Goal: Task Accomplishment & Management: Manage account settings

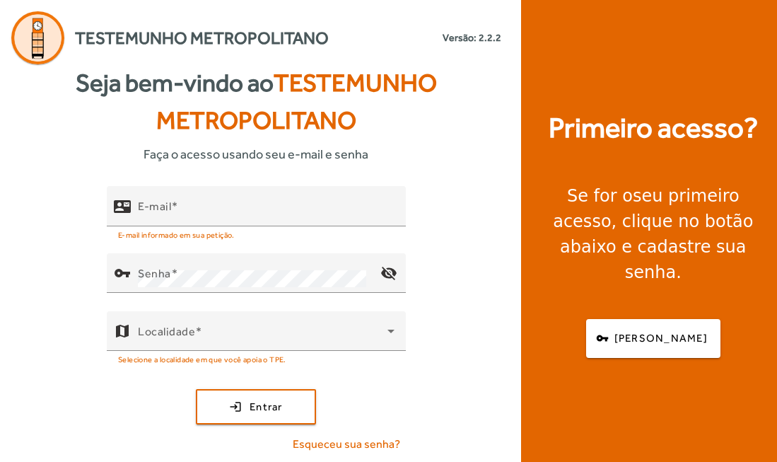
scroll to position [1, 0]
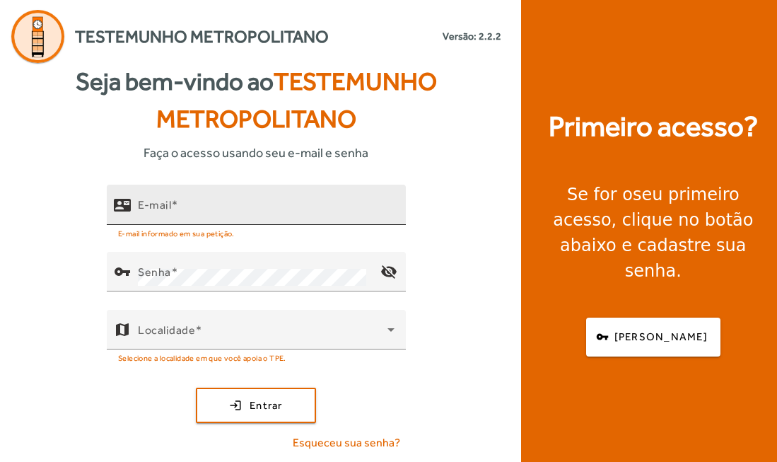
click at [156, 210] on mat-label "E-mail" at bounding box center [154, 204] width 33 height 13
click at [156, 210] on input "E-mail" at bounding box center [266, 210] width 257 height 17
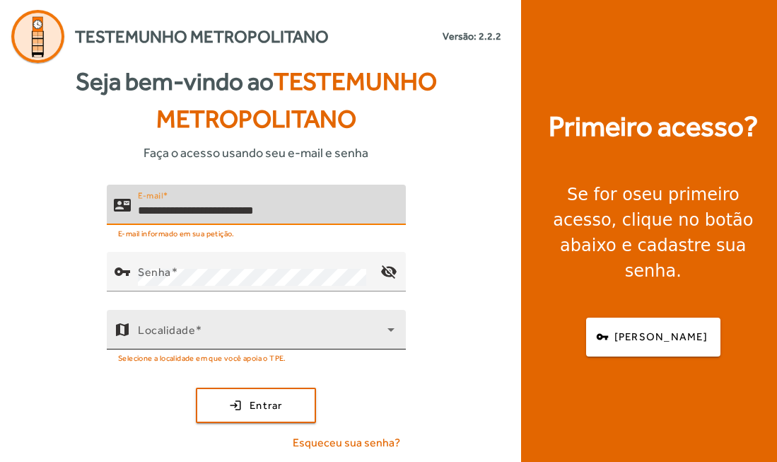
type input "**********"
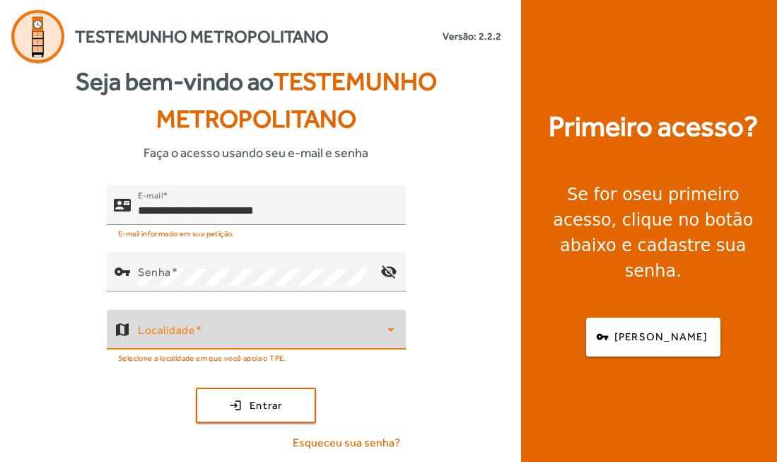
click at [190, 339] on span at bounding box center [263, 335] width 250 height 17
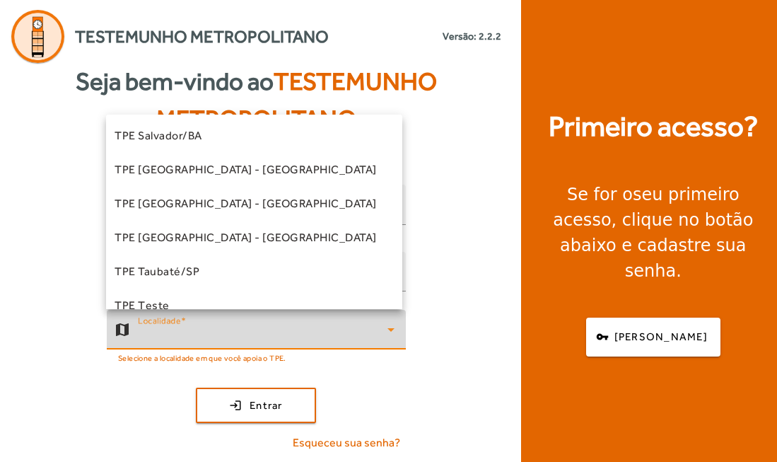
scroll to position [373, 0]
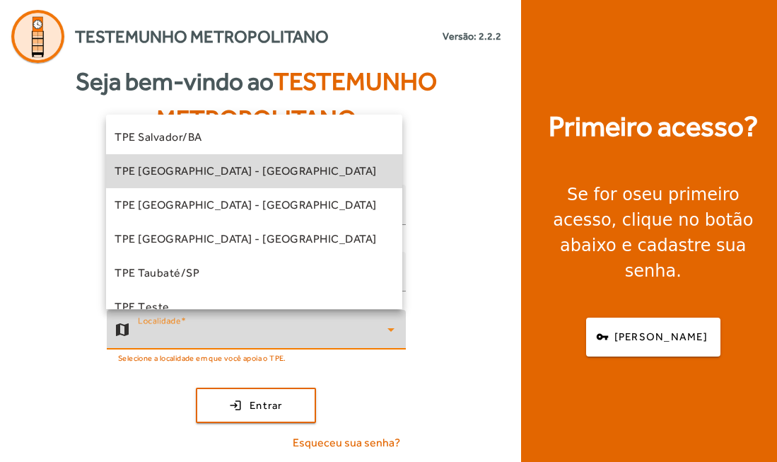
click at [305, 170] on mat-option "TPE [GEOGRAPHIC_DATA] - [GEOGRAPHIC_DATA]" at bounding box center [254, 171] width 296 height 34
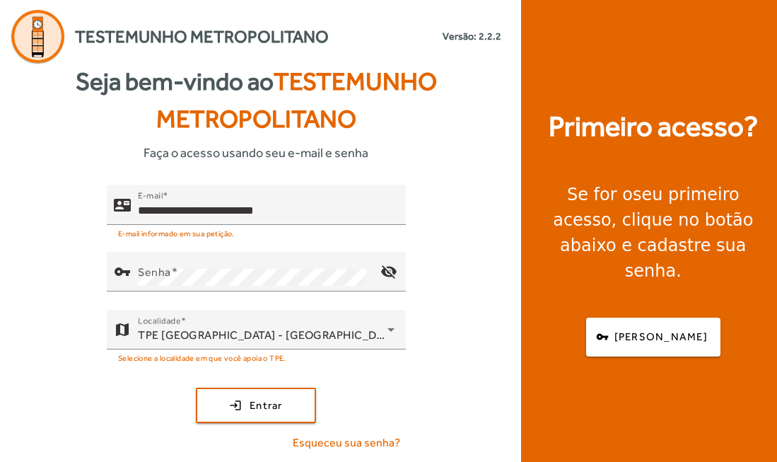
click at [456, 270] on div "**********" at bounding box center [256, 324] width 513 height 278
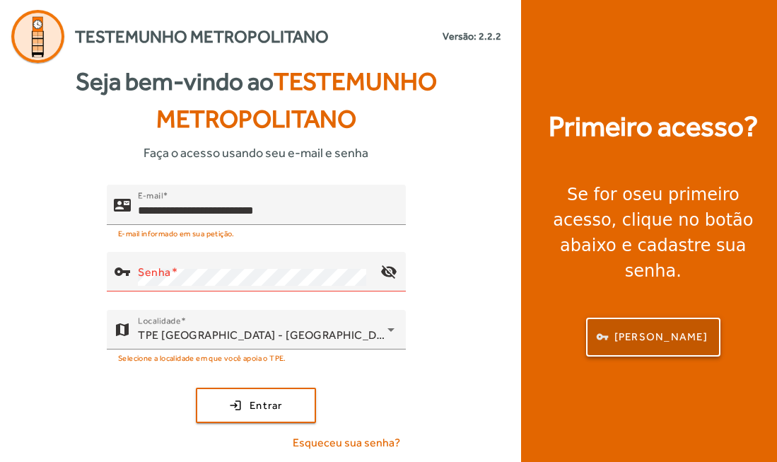
click at [669, 329] on span "[PERSON_NAME]" at bounding box center [660, 337] width 93 height 16
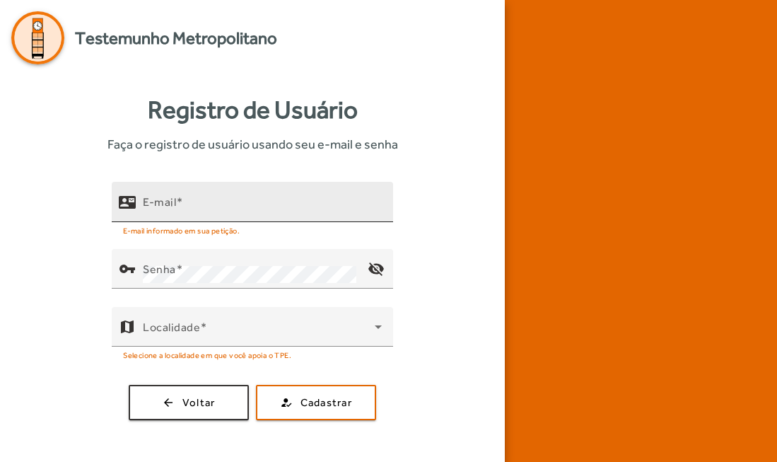
click at [166, 194] on div "E-mail" at bounding box center [262, 202] width 239 height 40
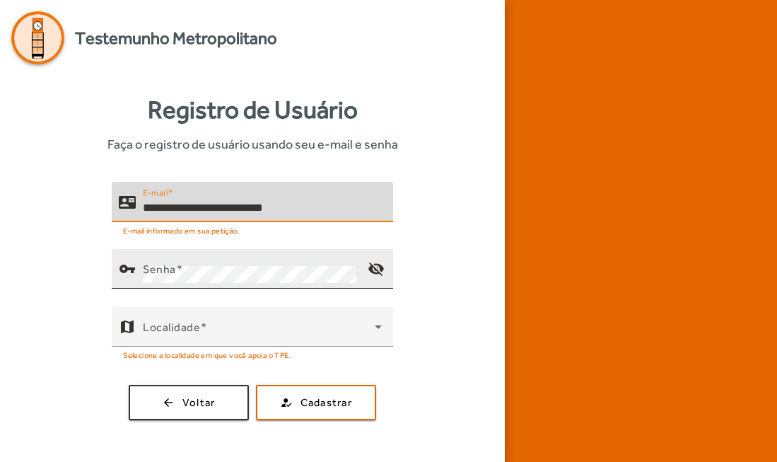
type input "**********"
click at [138, 260] on div "vpn_key" at bounding box center [127, 268] width 31 height 31
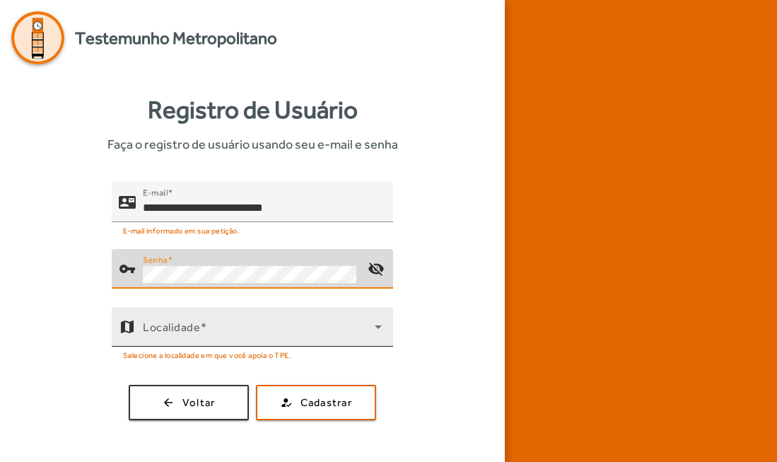
click at [156, 325] on span at bounding box center [259, 332] width 232 height 17
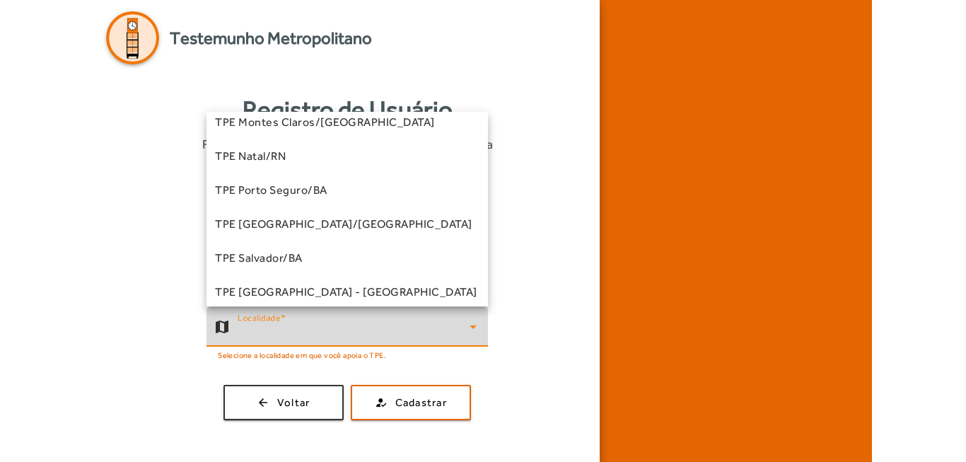
scroll to position [305, 0]
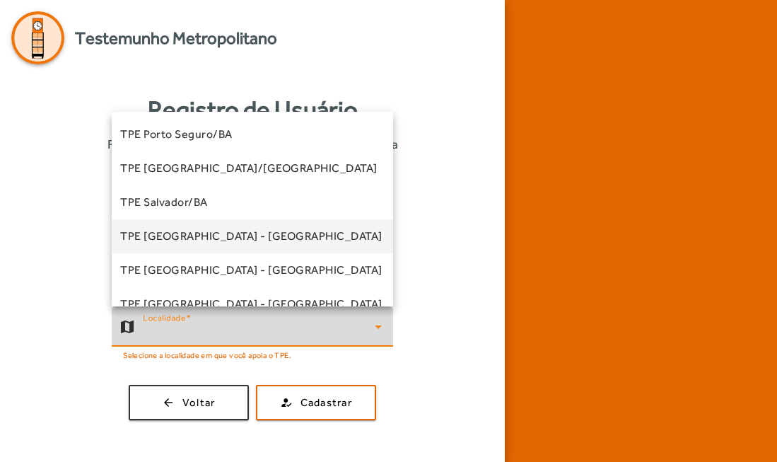
click at [337, 223] on mat-option "TPE [GEOGRAPHIC_DATA] - [GEOGRAPHIC_DATA]" at bounding box center [252, 236] width 281 height 34
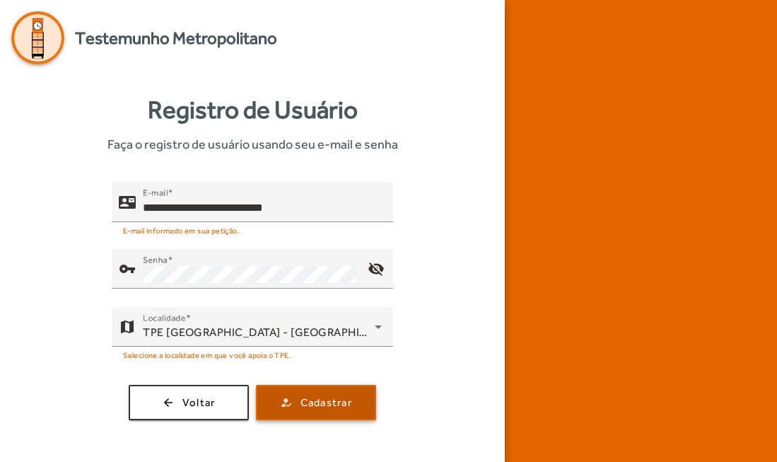
click at [311, 404] on span "Cadastrar" at bounding box center [327, 403] width 52 height 16
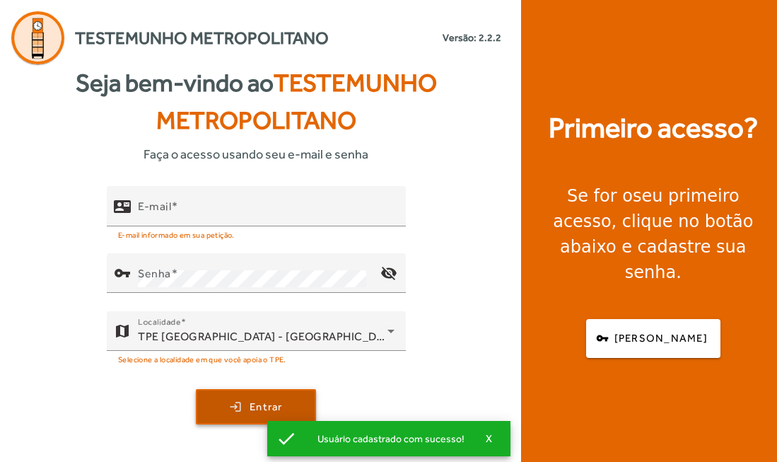
click at [231, 402] on span "submit" at bounding box center [255, 407] width 117 height 34
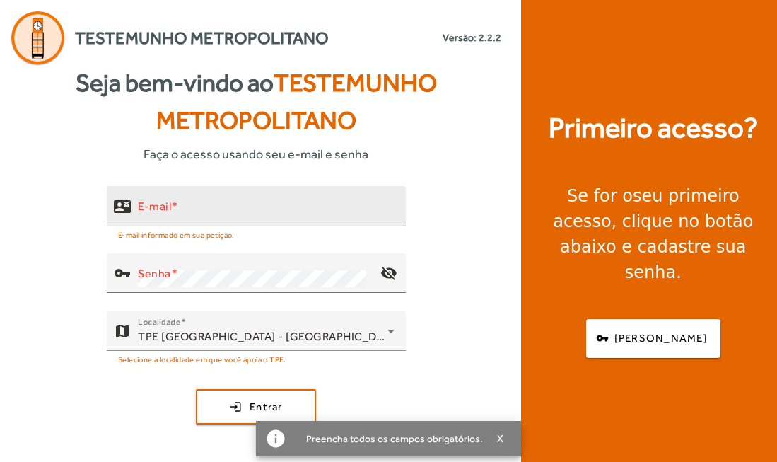
click at [155, 205] on mat-label "E-mail" at bounding box center [154, 205] width 33 height 13
click at [155, 205] on input "E-mail" at bounding box center [266, 212] width 257 height 17
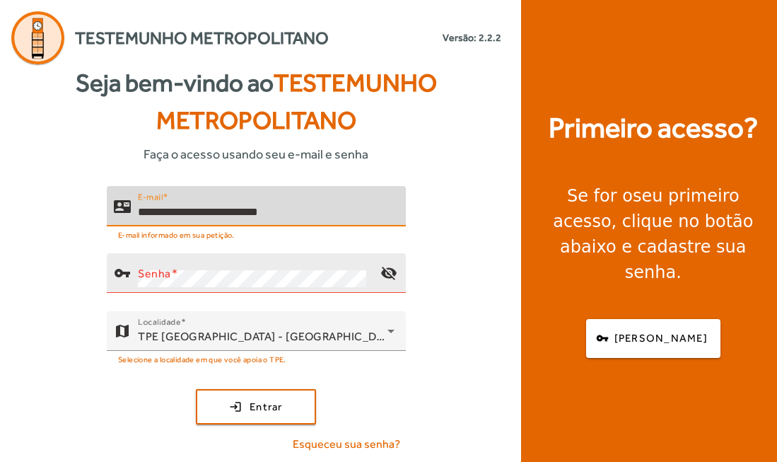
type input "**********"
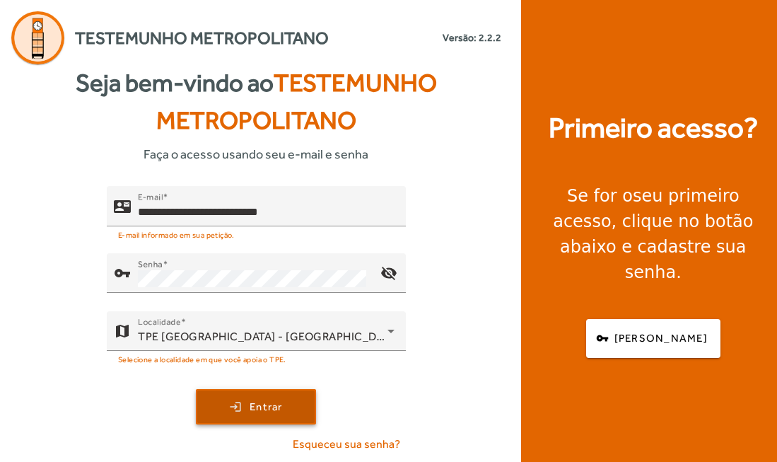
click at [264, 399] on span "Entrar" at bounding box center [266, 407] width 33 height 16
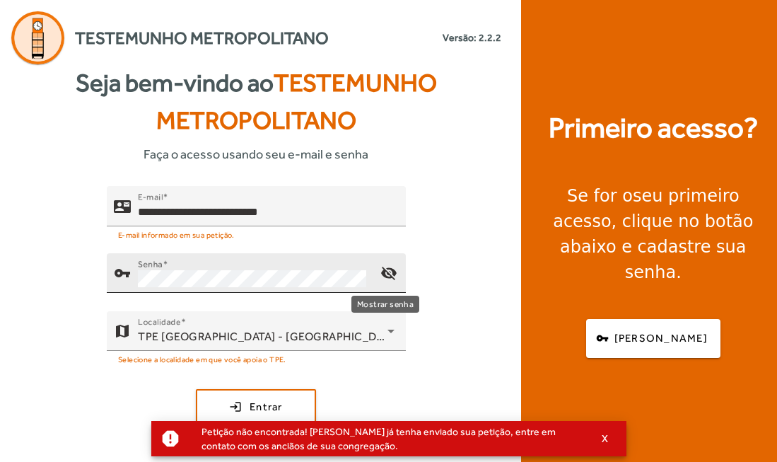
click at [384, 272] on mat-icon "visibility_off" at bounding box center [389, 273] width 34 height 34
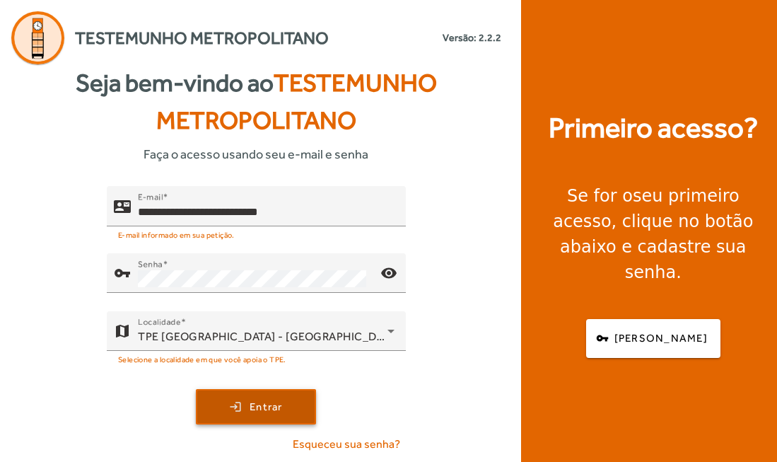
click at [263, 405] on span "Entrar" at bounding box center [266, 407] width 33 height 16
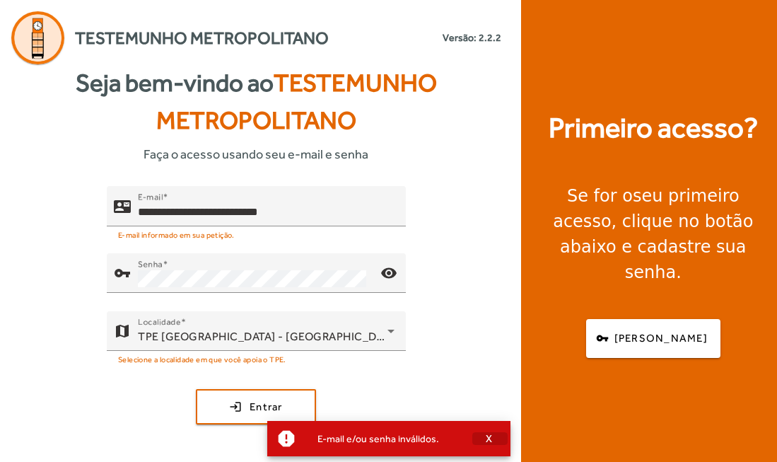
click at [492, 433] on span "X" at bounding box center [489, 438] width 7 height 13
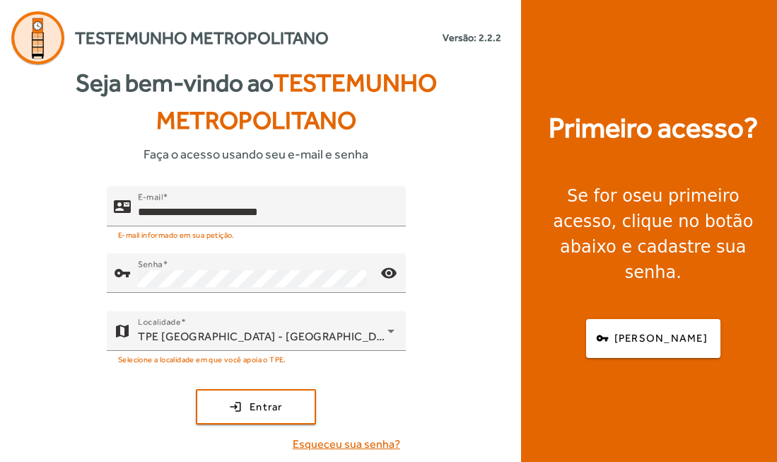
click at [369, 441] on span "Esqueceu sua senha?" at bounding box center [346, 444] width 107 height 17
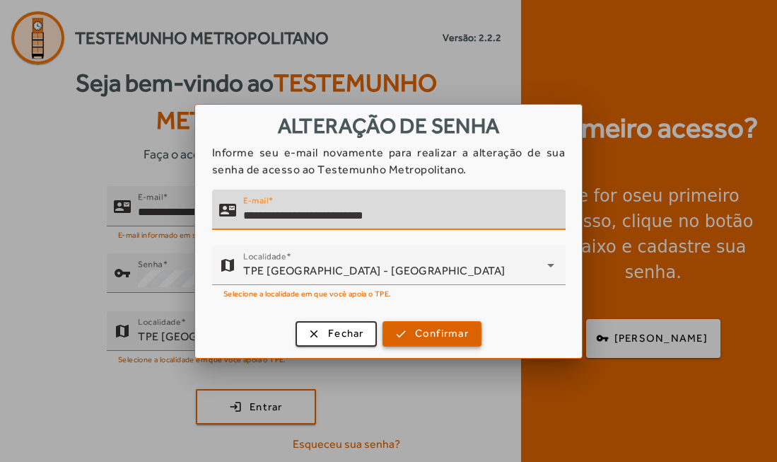
type input "**********"
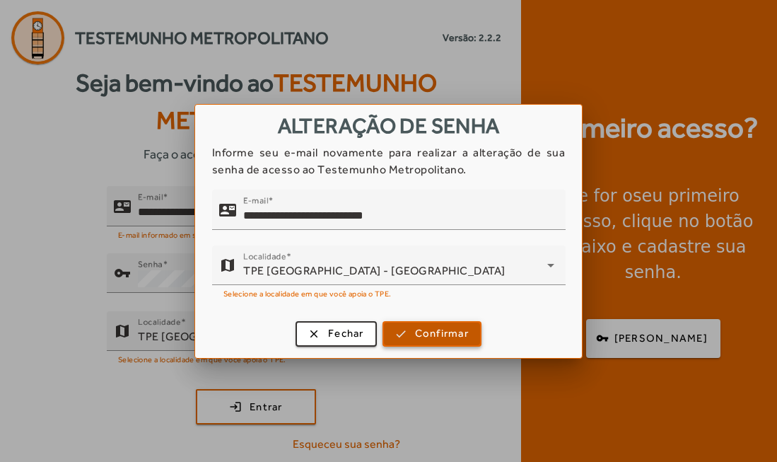
click at [442, 334] on span "Confirmar" at bounding box center [442, 333] width 54 height 16
